Goal: Transaction & Acquisition: Purchase product/service

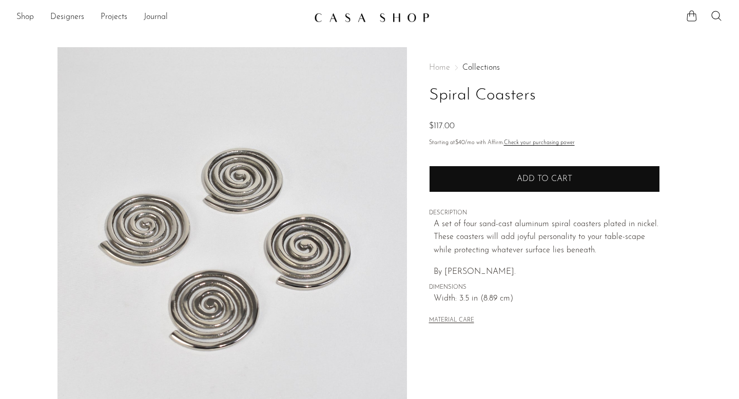
click at [474, 168] on button "Add to cart" at bounding box center [544, 179] width 231 height 27
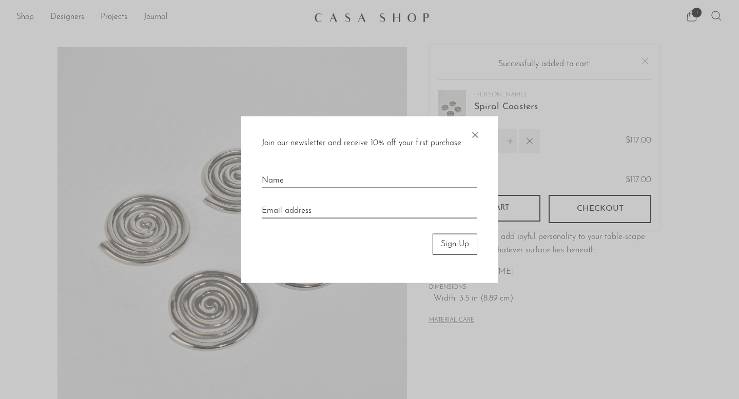
click at [430, 179] on input "text" at bounding box center [370, 176] width 216 height 23
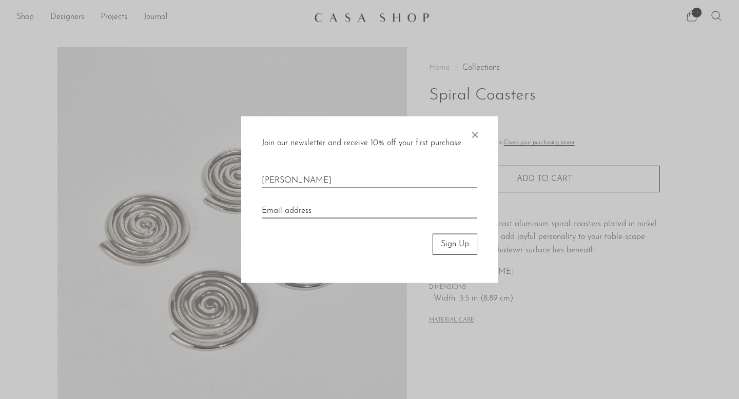
drag, startPoint x: 338, startPoint y: 181, endPoint x: 287, endPoint y: 182, distance: 50.3
click at [287, 182] on input "[PERSON_NAME]" at bounding box center [370, 176] width 216 height 23
type input "Imogen"
click at [280, 205] on input "email" at bounding box center [370, 207] width 216 height 23
type input "[EMAIL_ADDRESS][DOMAIN_NAME]"
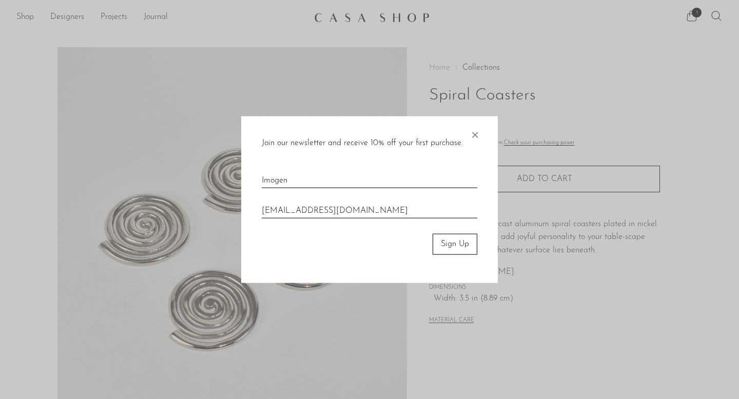
click at [453, 243] on button "Sign Up" at bounding box center [455, 244] width 45 height 21
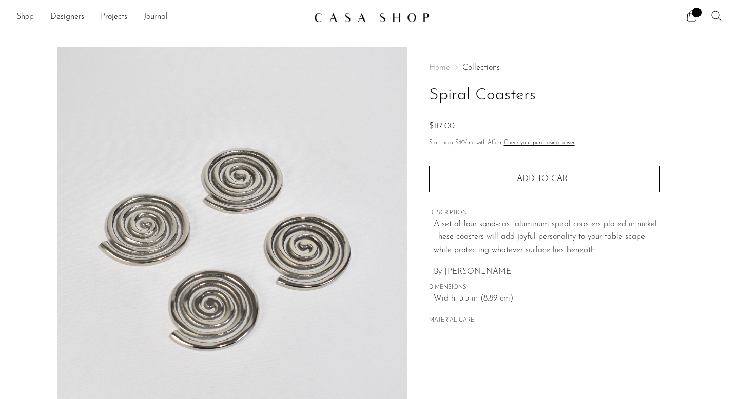
click at [27, 13] on link "Shop" at bounding box center [24, 17] width 17 height 13
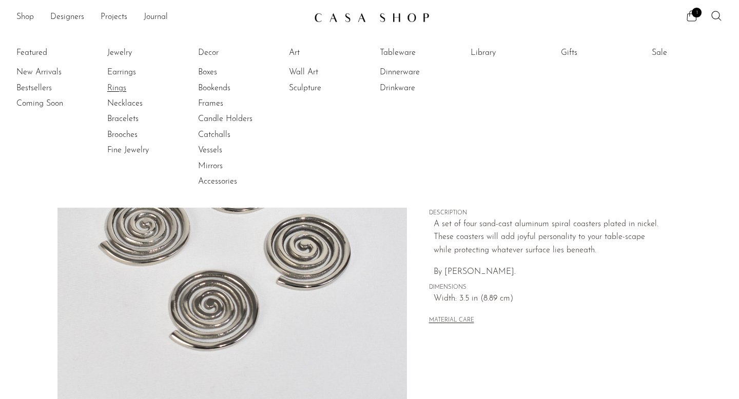
click at [123, 84] on link "Rings" at bounding box center [145, 88] width 77 height 11
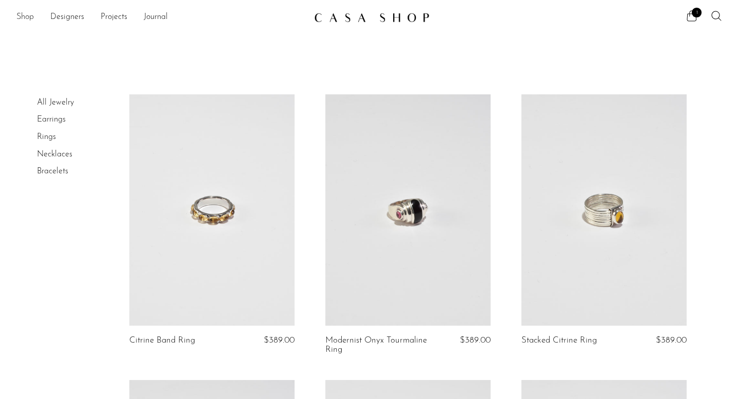
click at [25, 20] on link "Shop" at bounding box center [24, 17] width 17 height 13
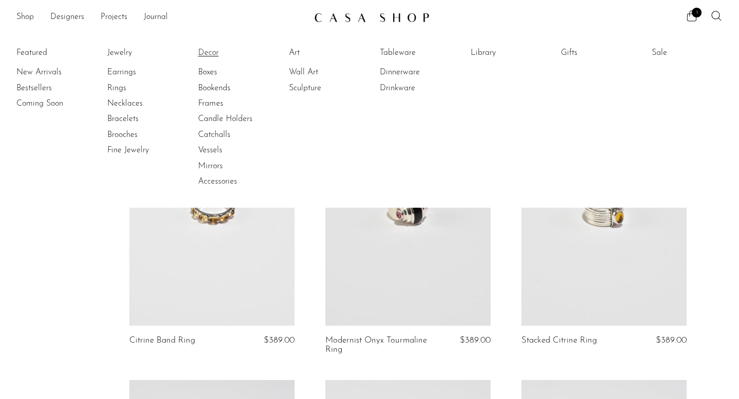
click at [217, 51] on link "Decor" at bounding box center [236, 52] width 77 height 11
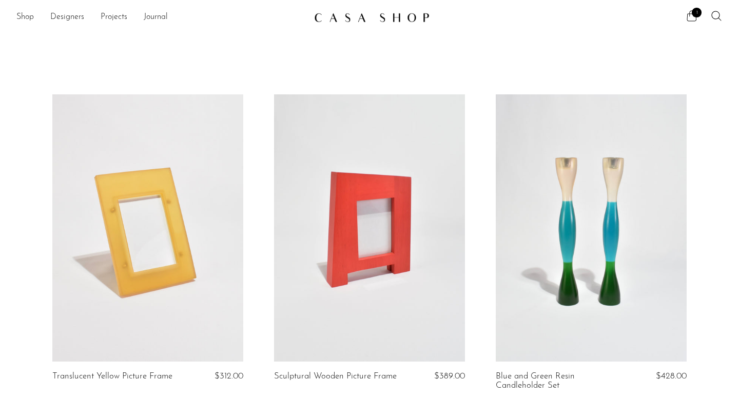
click at [695, 11] on span "1" at bounding box center [697, 13] width 10 height 10
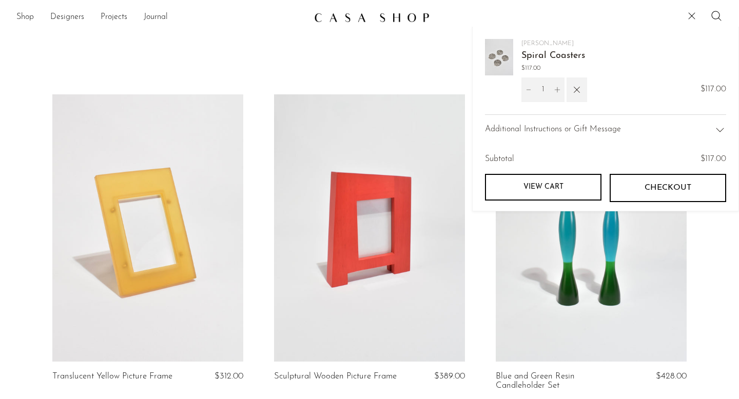
click at [623, 183] on button "Checkout" at bounding box center [668, 188] width 117 height 28
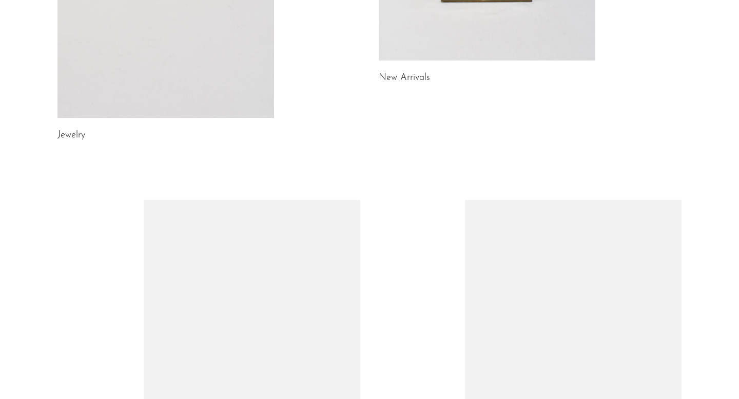
scroll to position [599, 0]
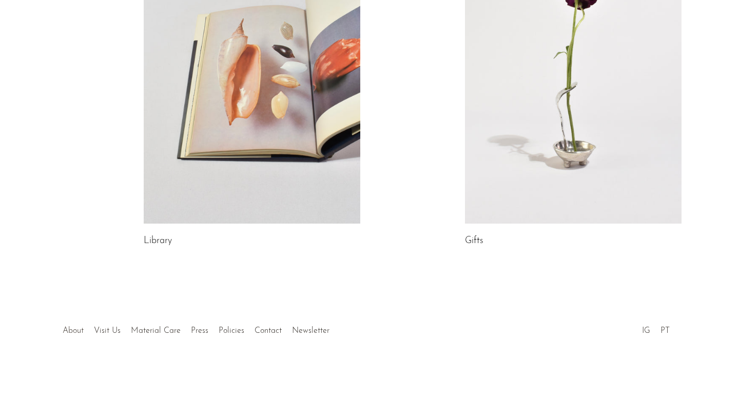
click at [81, 333] on link "About" at bounding box center [73, 331] width 21 height 8
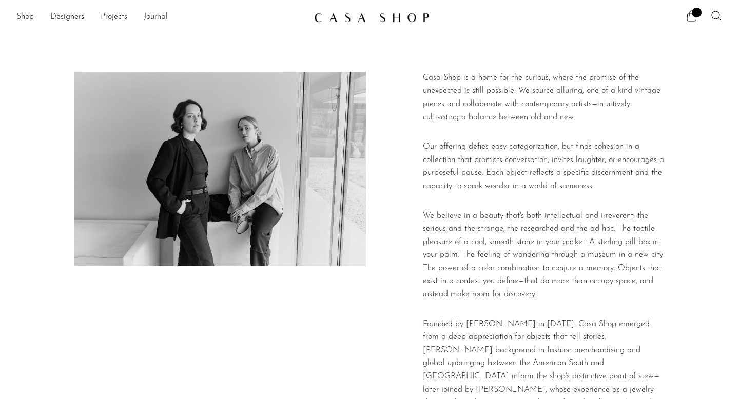
click at [690, 18] on icon at bounding box center [692, 16] width 12 height 12
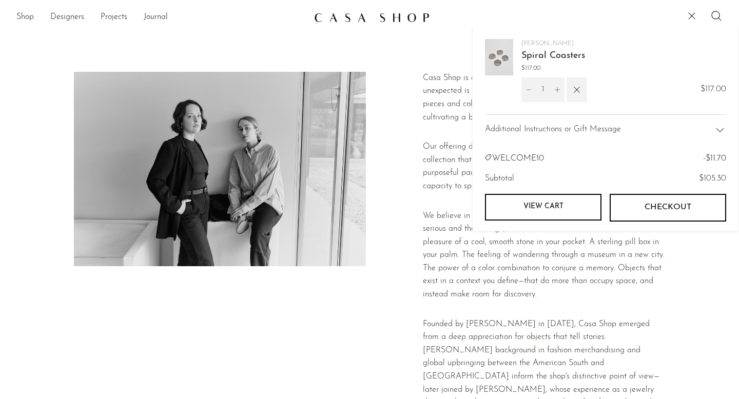
click at [629, 201] on button "Checkout" at bounding box center [668, 208] width 117 height 28
